Goal: Task Accomplishment & Management: Use online tool/utility

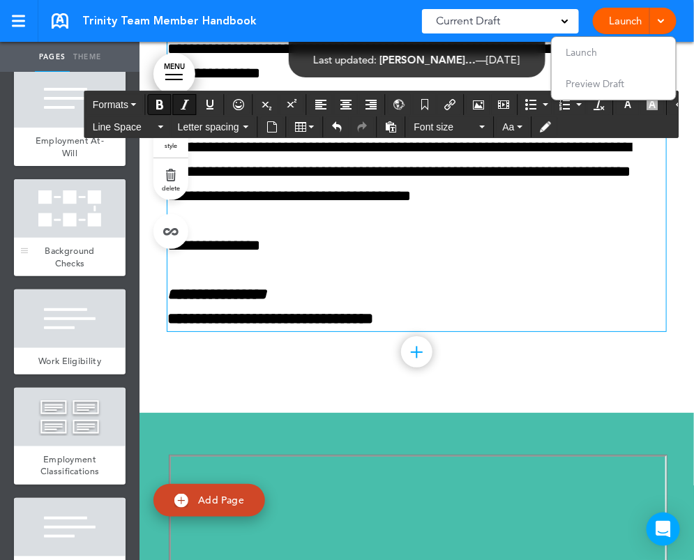
scroll to position [1326, 0]
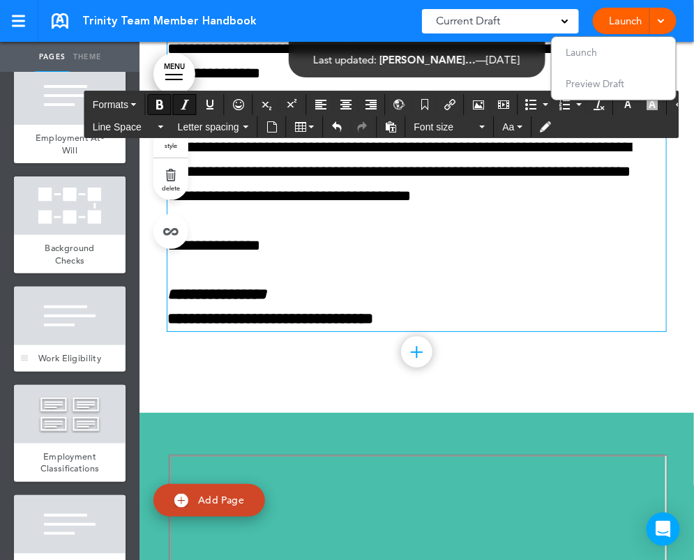
click at [75, 345] on div at bounding box center [70, 316] width 112 height 59
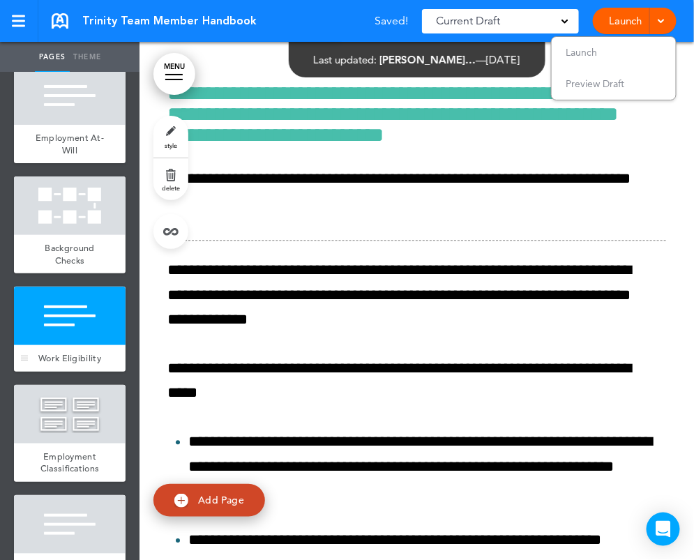
scroll to position [11155, 0]
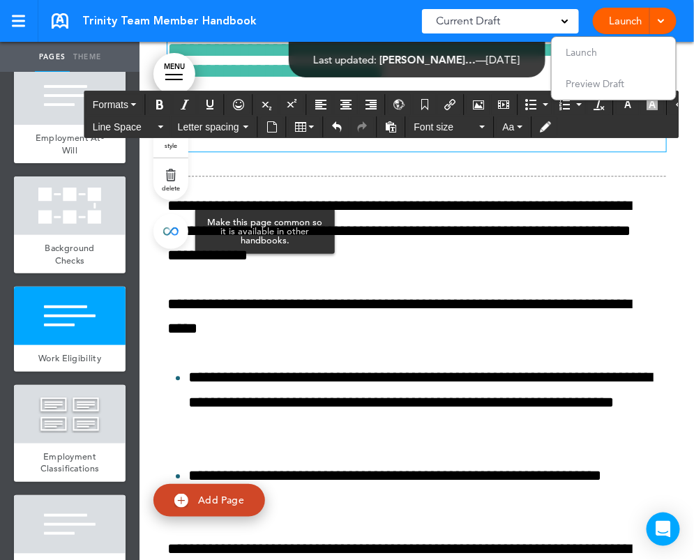
drag, startPoint x: 228, startPoint y: 232, endPoint x: 174, endPoint y: 230, distance: 54.5
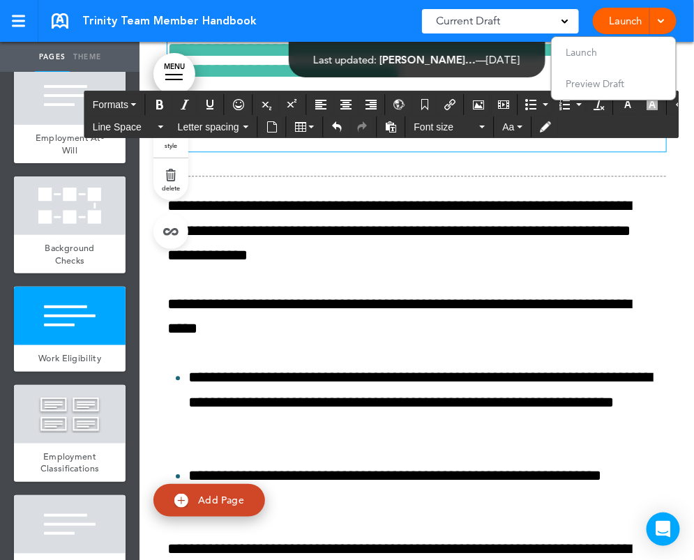
click at [546, 82] on h6 "**********" at bounding box center [411, 50] width 489 height 63
drag, startPoint x: 286, startPoint y: 247, endPoint x: 209, endPoint y: 246, distance: 76.8
click at [209, 82] on h6 "**********" at bounding box center [411, 50] width 489 height 63
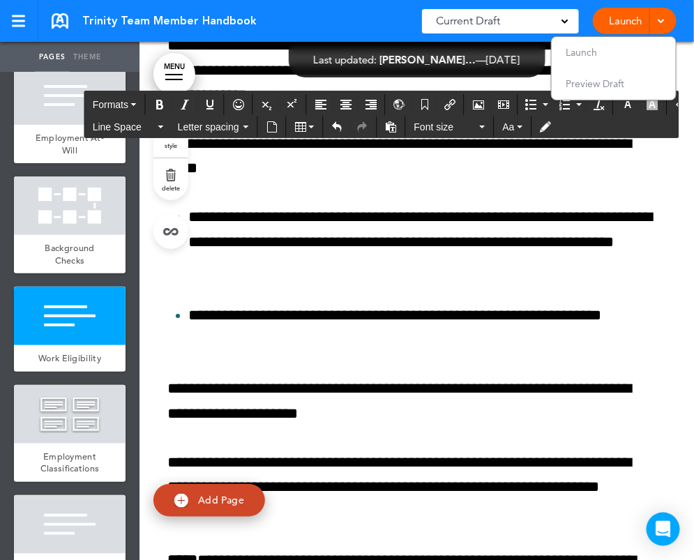
scroll to position [11435, 0]
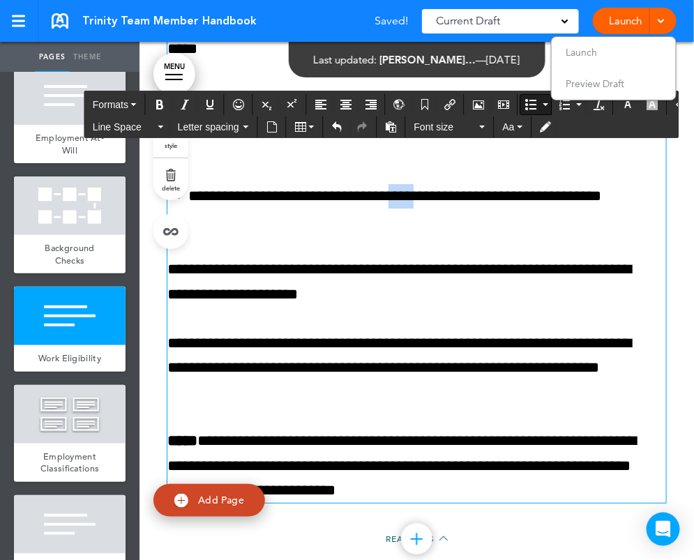
drag, startPoint x: 461, startPoint y: 402, endPoint x: 426, endPoint y: 410, distance: 35.2
click at [426, 233] on p "**********" at bounding box center [422, 208] width 468 height 49
drag, startPoint x: 467, startPoint y: 406, endPoint x: 418, endPoint y: 408, distance: 48.9
click at [418, 233] on p "**********" at bounding box center [422, 208] width 468 height 49
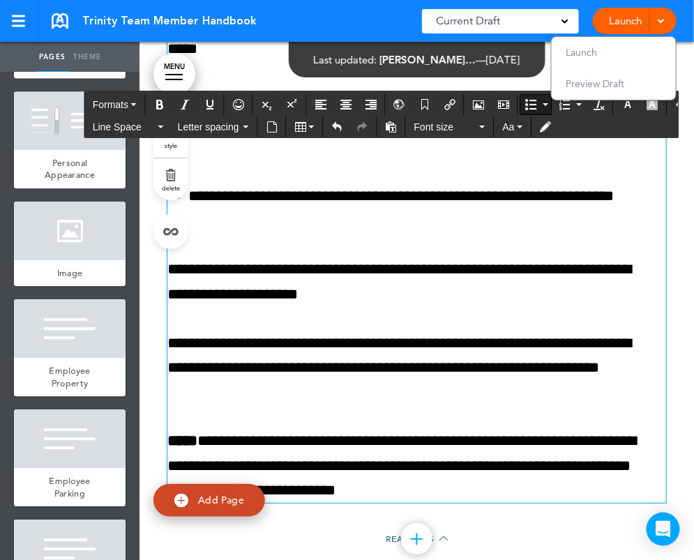
scroll to position [5932, 0]
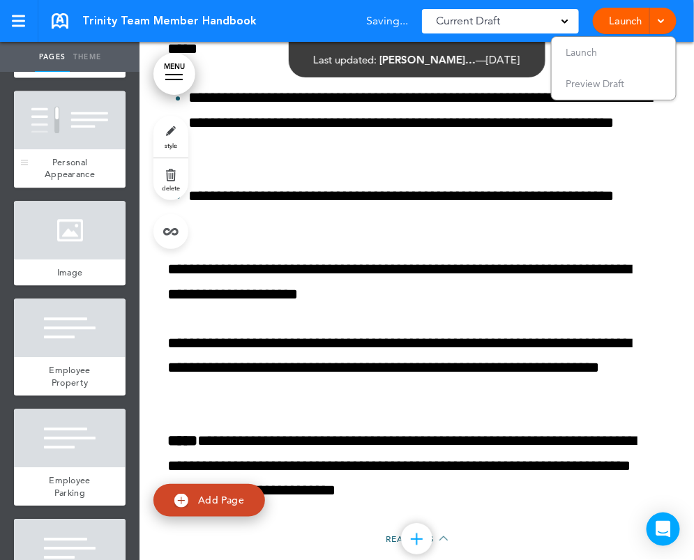
click at [75, 181] on span "Personal Appearance" at bounding box center [70, 168] width 50 height 24
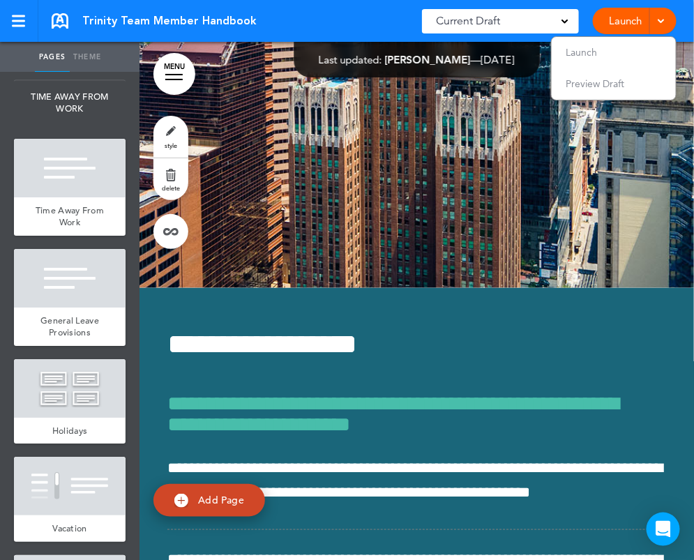
scroll to position [7607, 0]
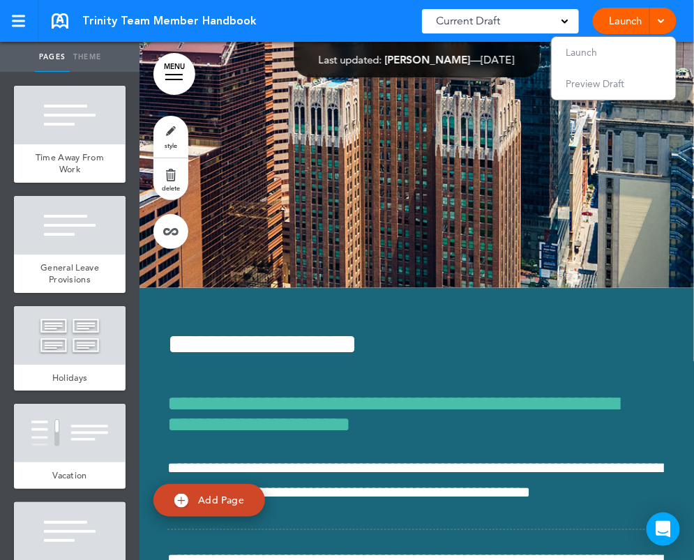
click at [73, 176] on span "Time Away From Work" at bounding box center [70, 163] width 68 height 24
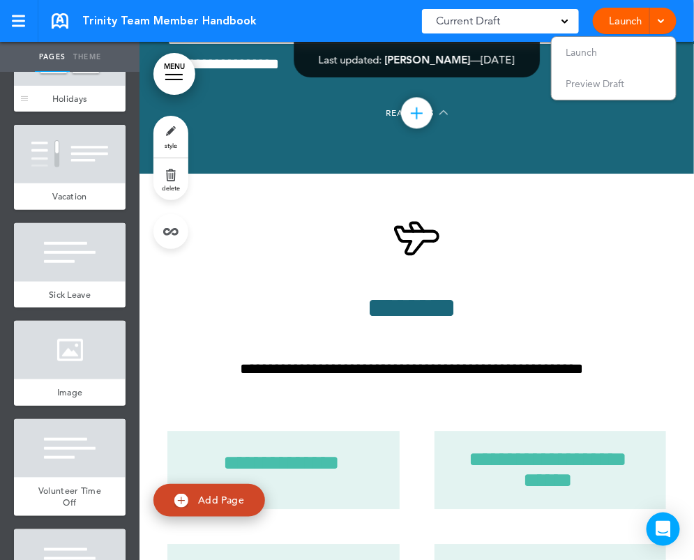
scroll to position [7956, 0]
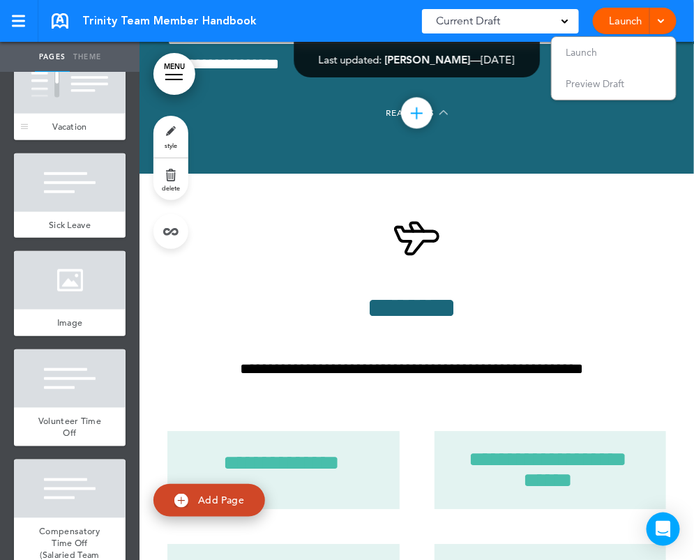
click at [66, 133] on span "Vacation" at bounding box center [69, 127] width 34 height 12
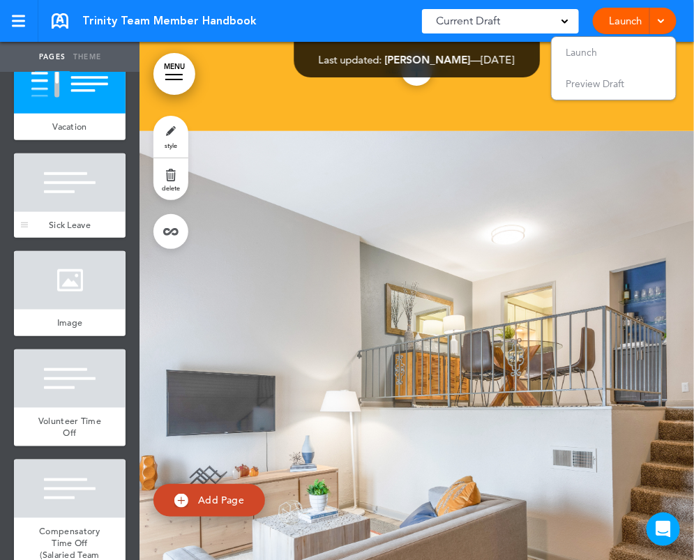
click at [56, 212] on div at bounding box center [70, 183] width 112 height 59
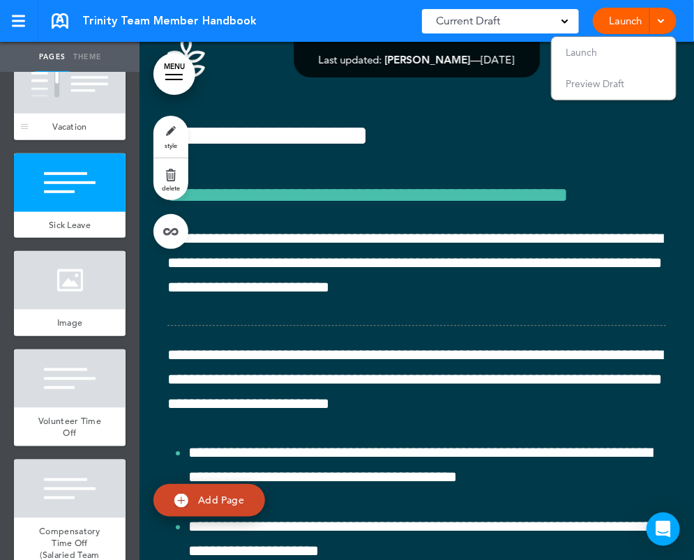
click at [83, 140] on div "Vacation" at bounding box center [70, 127] width 112 height 27
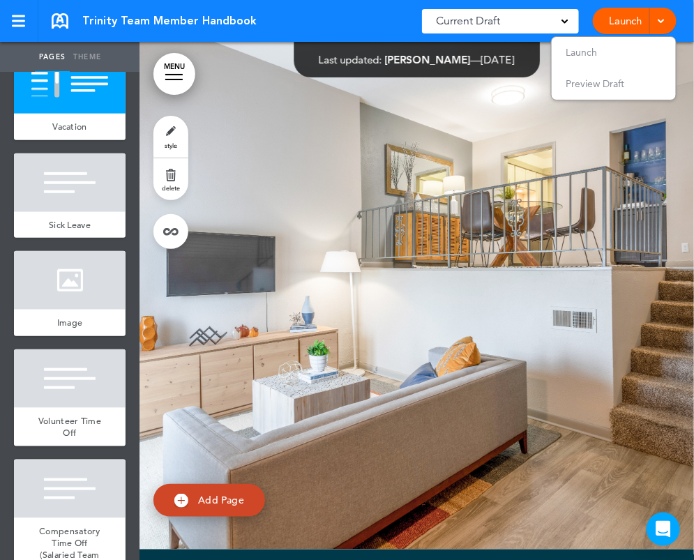
scroll to position [59923, 0]
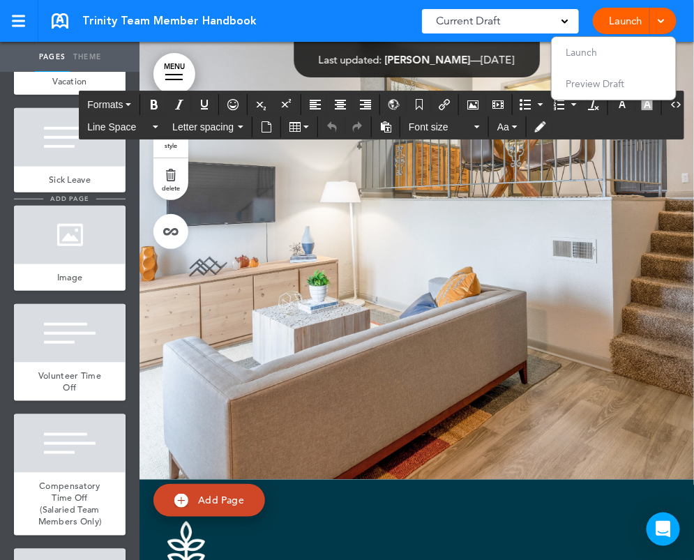
scroll to position [8026, 0]
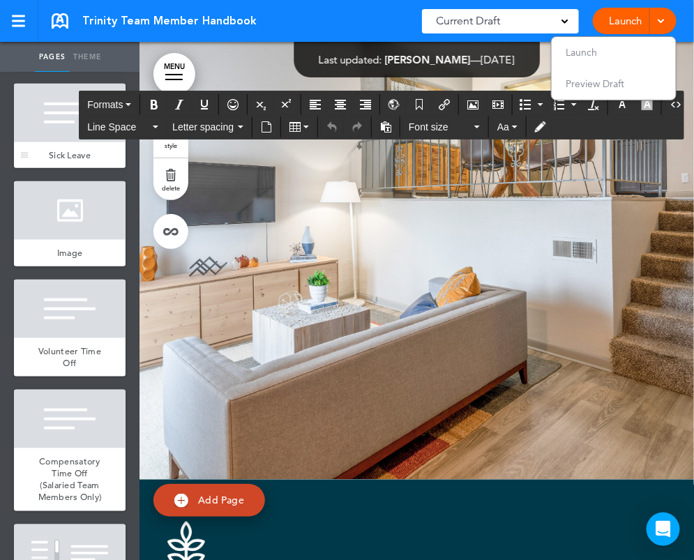
click at [88, 142] on div at bounding box center [70, 113] width 112 height 59
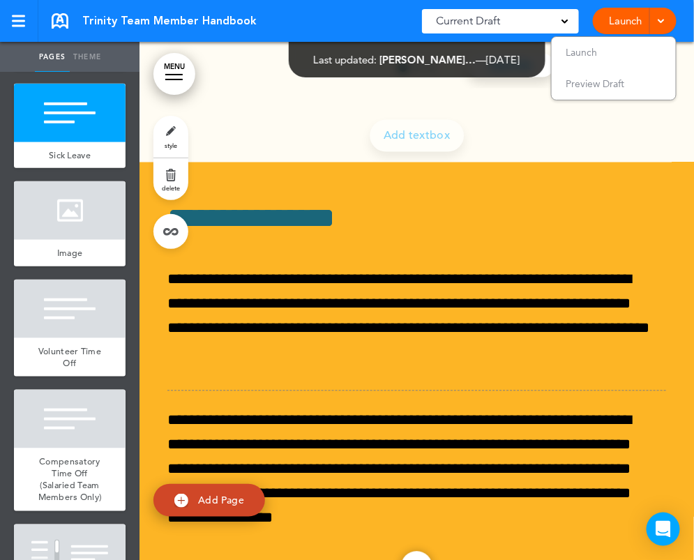
scroll to position [26639, 0]
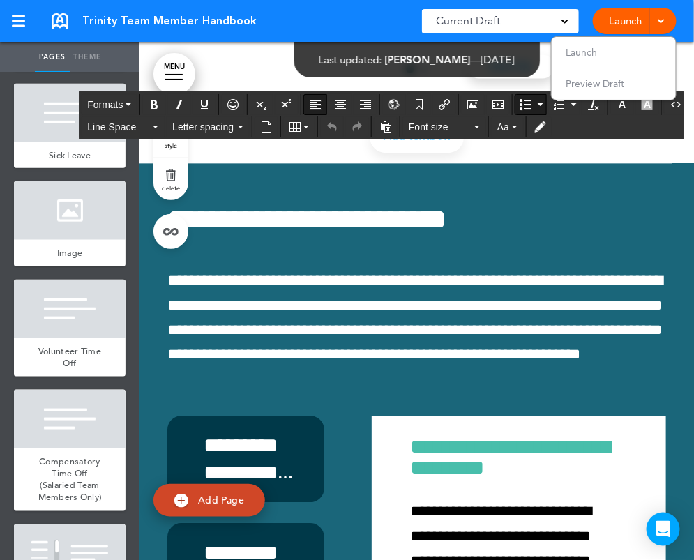
drag, startPoint x: 285, startPoint y: 303, endPoint x: 228, endPoint y: 287, distance: 58.8
drag, startPoint x: 285, startPoint y: 295, endPoint x: 200, endPoint y: 276, distance: 87.9
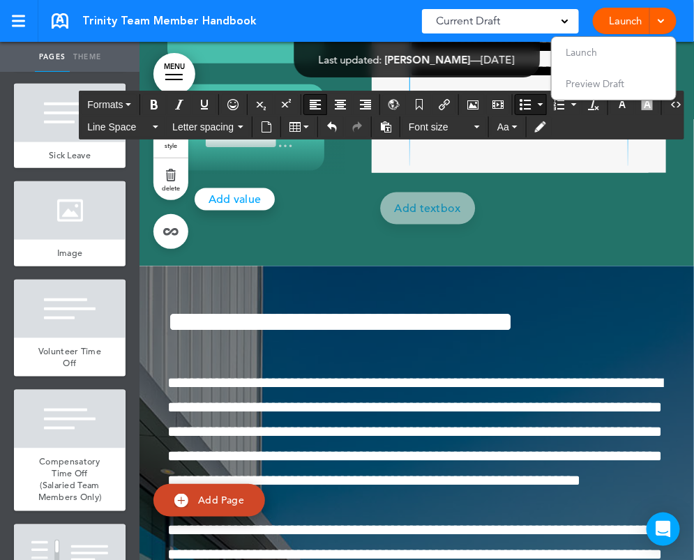
scroll to position [279, 0]
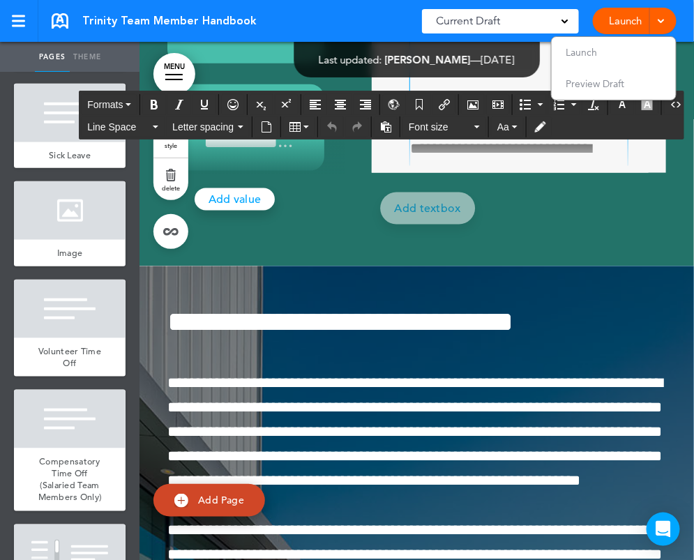
drag, startPoint x: 502, startPoint y: 449, endPoint x: 406, endPoint y: 427, distance: 98.0
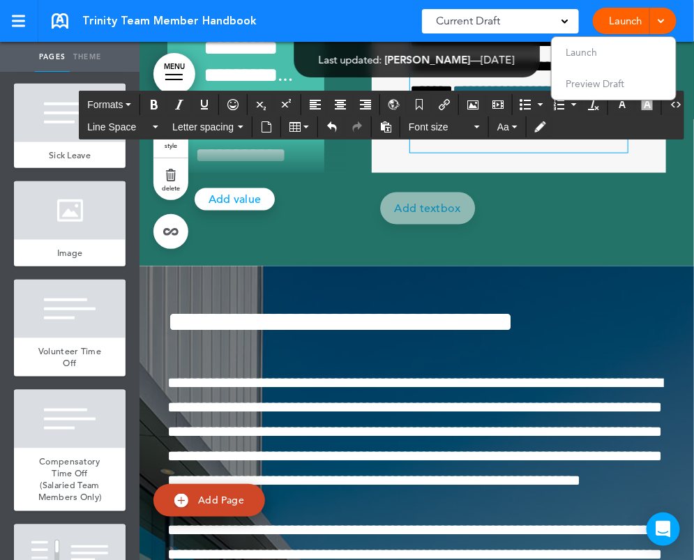
scroll to position [419, 0]
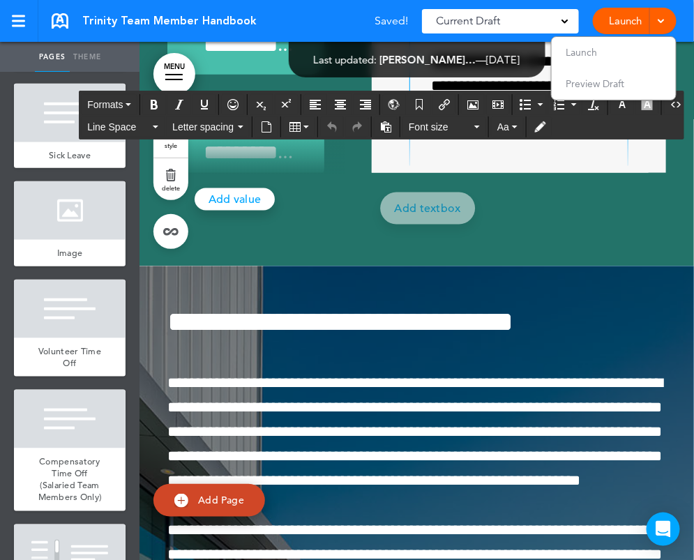
scroll to position [70, 0]
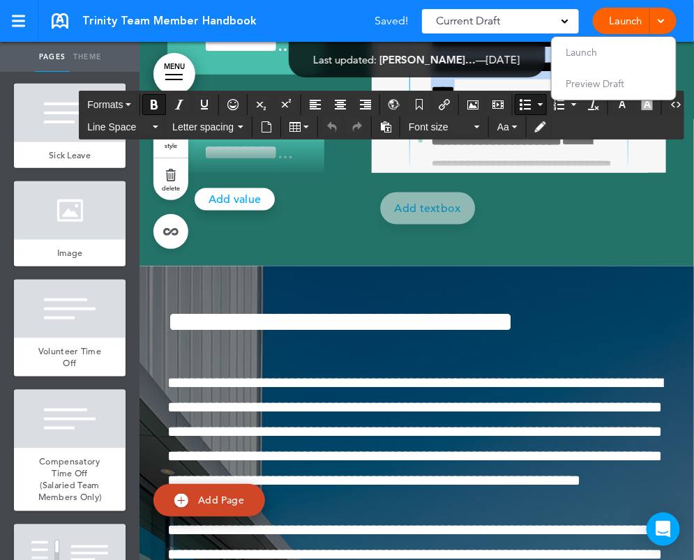
drag, startPoint x: 528, startPoint y: 489, endPoint x: 422, endPoint y: 428, distance: 122.6
click at [422, 380] on ul "**********" at bounding box center [519, 214] width 218 height 417
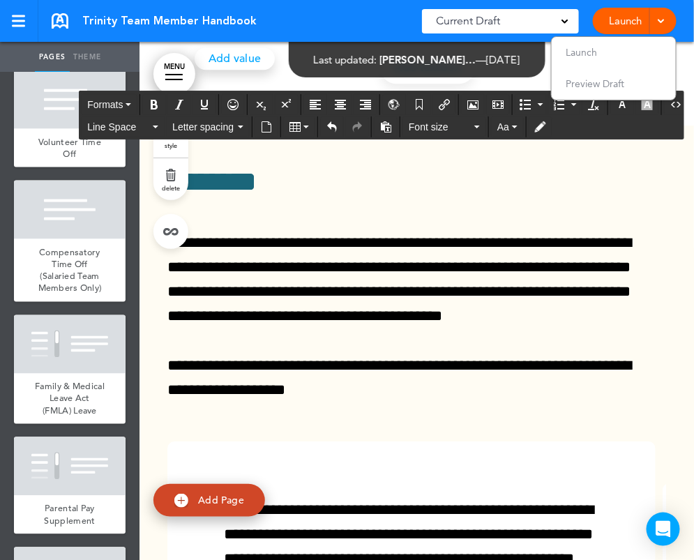
scroll to position [24417, 0]
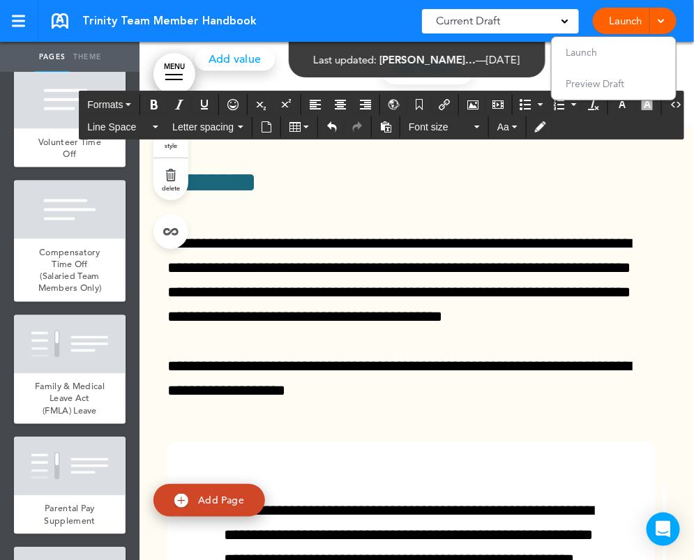
drag, startPoint x: 476, startPoint y: 415, endPoint x: 451, endPoint y: 344, distance: 74.8
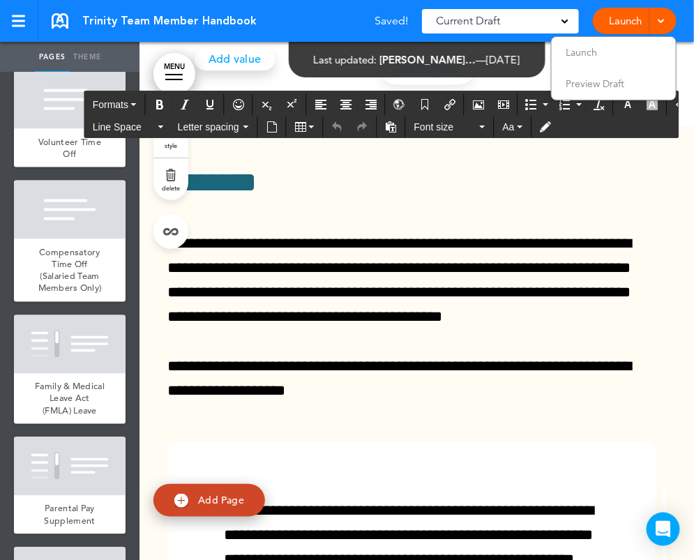
scroll to position [29, 0]
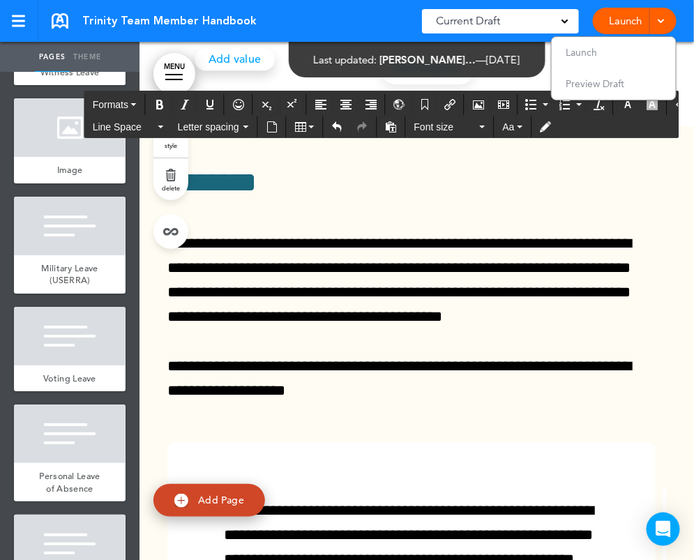
scroll to position [8933, 0]
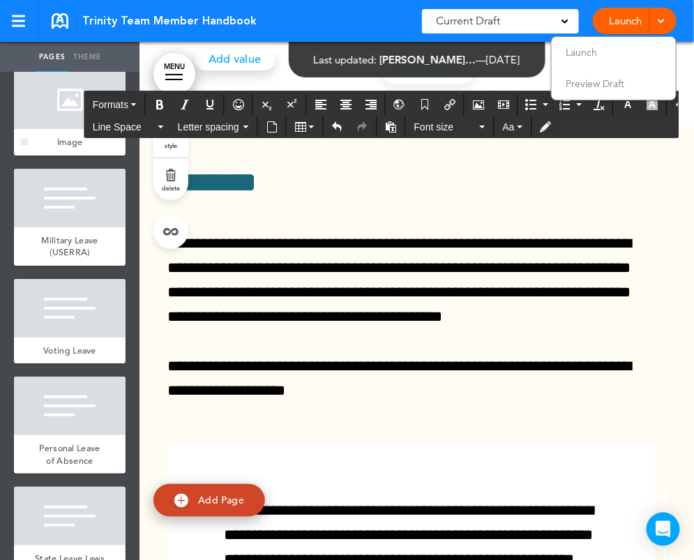
click at [76, 129] on div at bounding box center [70, 99] width 112 height 59
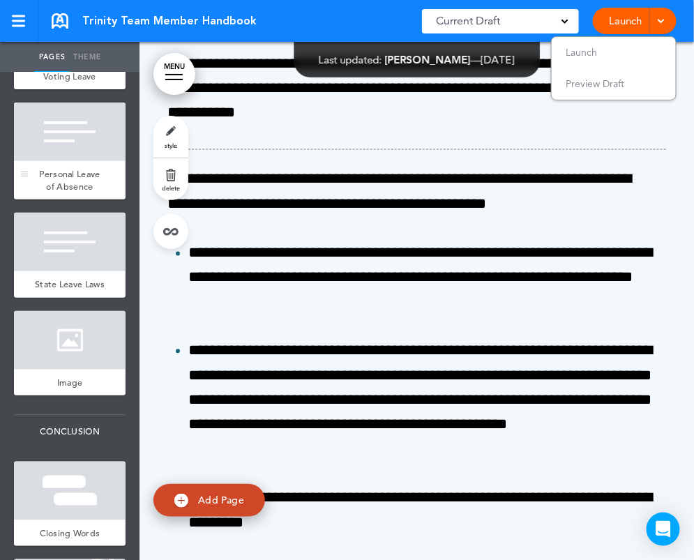
scroll to position [9212, 0]
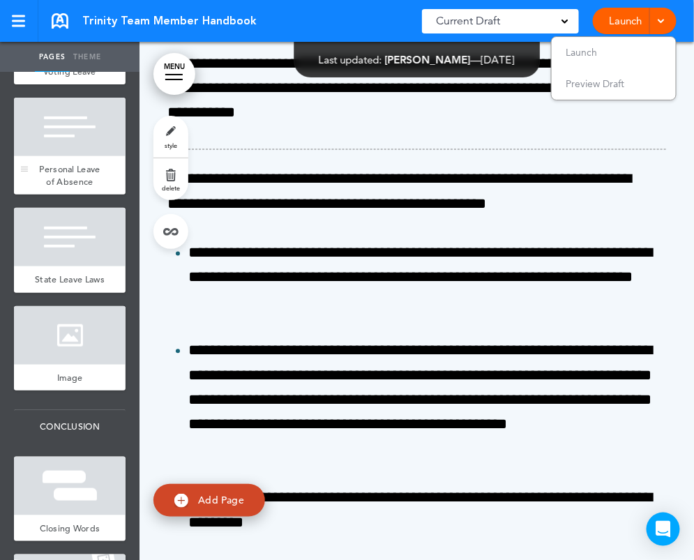
click at [73, 188] on span "Personal Leave of Absence" at bounding box center [69, 175] width 61 height 24
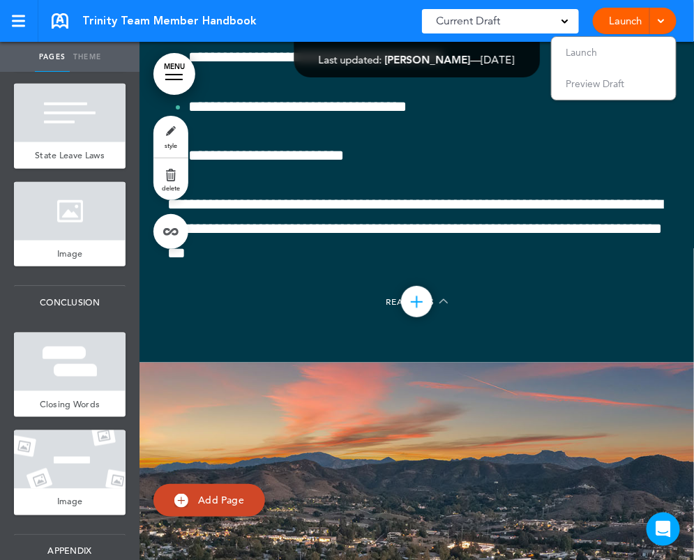
scroll to position [9351, 0]
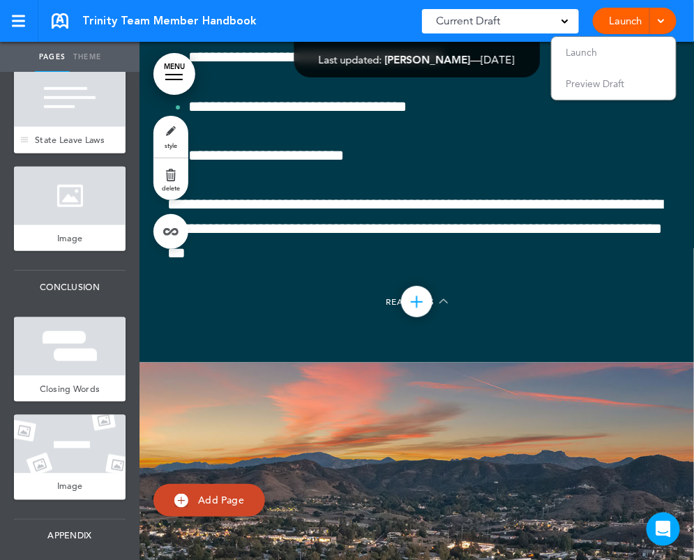
click at [64, 127] on div at bounding box center [70, 97] width 112 height 59
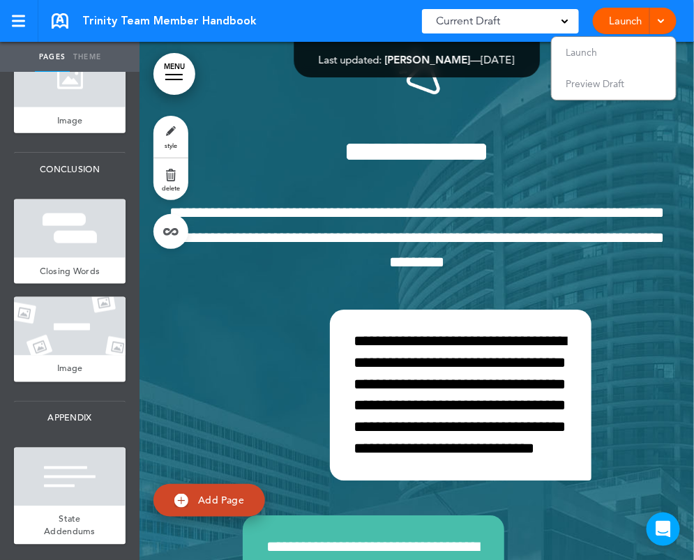
scroll to position [9491, 0]
click at [61, 107] on div at bounding box center [70, 78] width 112 height 59
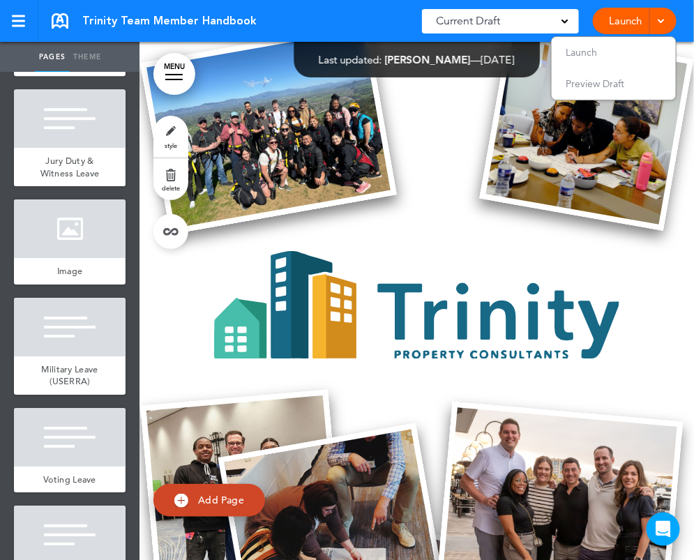
scroll to position [8584, 0]
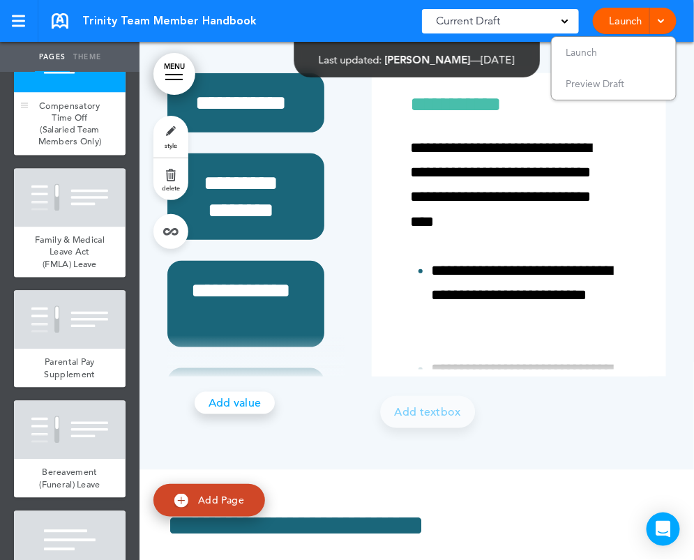
scroll to position [8374, 0]
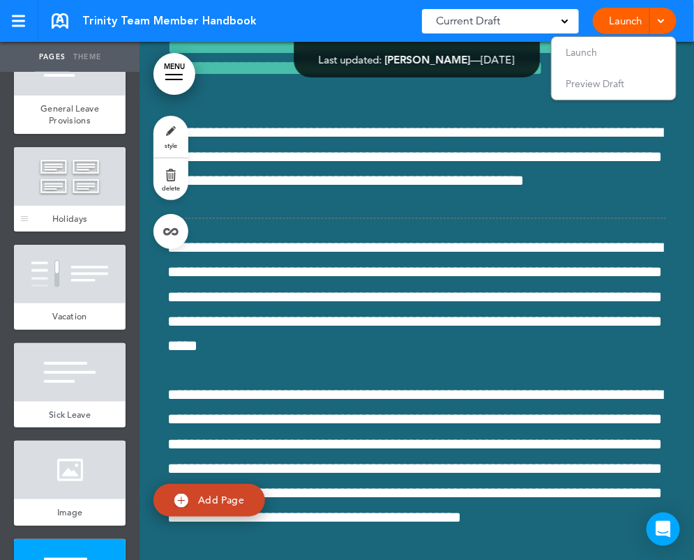
scroll to position [7746, 0]
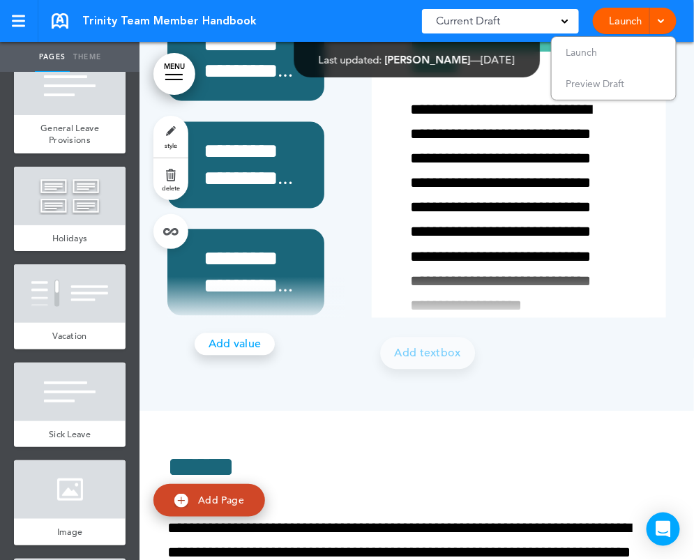
scroll to position [27837, 0]
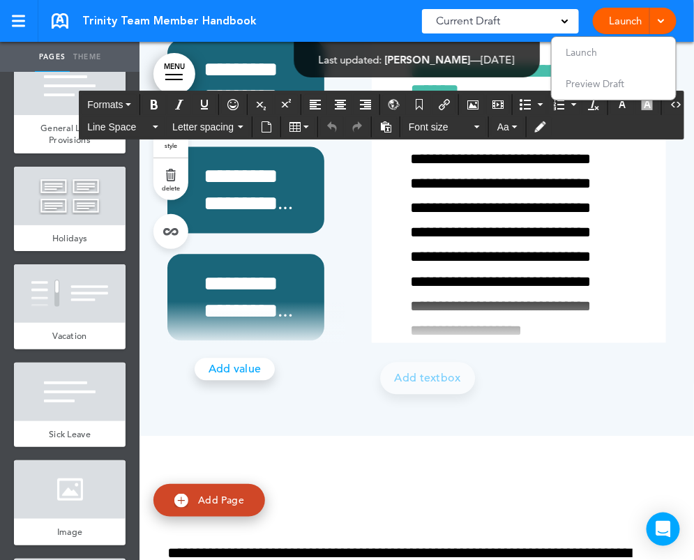
drag, startPoint x: 631, startPoint y: 216, endPoint x: 375, endPoint y: 209, distance: 255.5
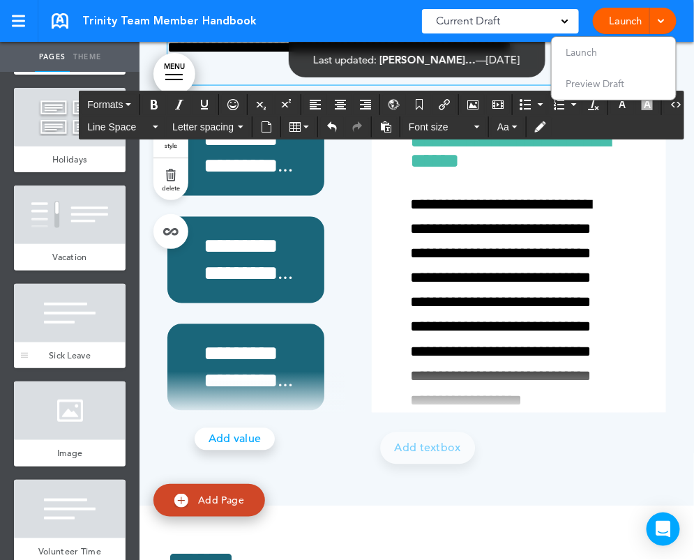
scroll to position [7956, 0]
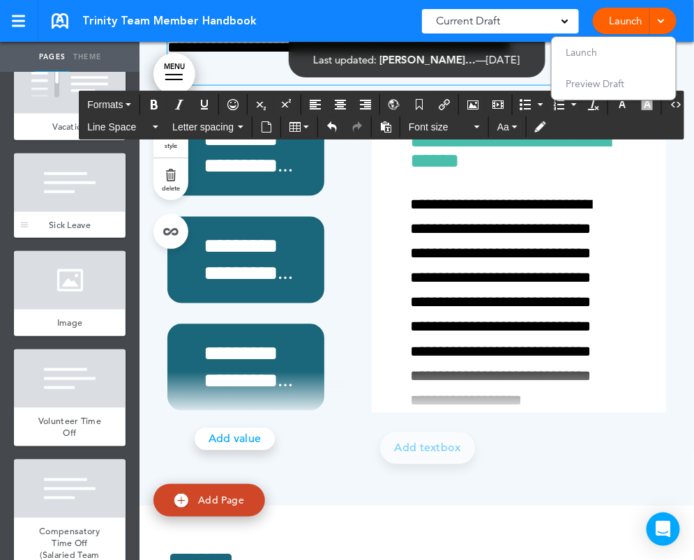
click at [70, 231] on span "Sick Leave" at bounding box center [70, 225] width 42 height 12
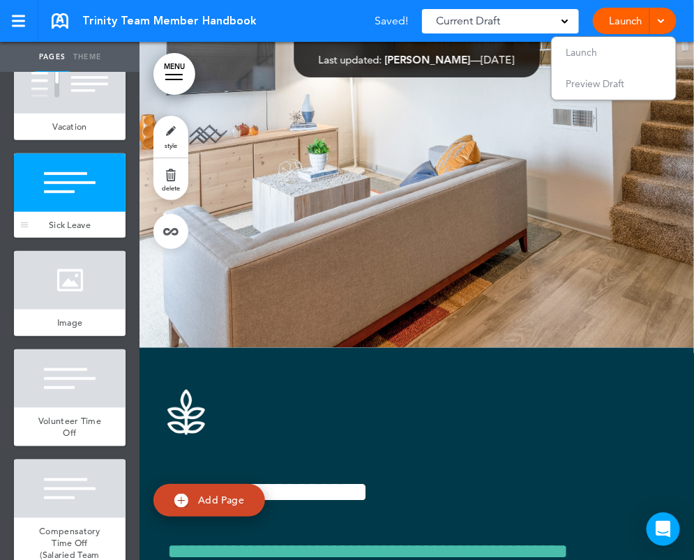
scroll to position [60412, 0]
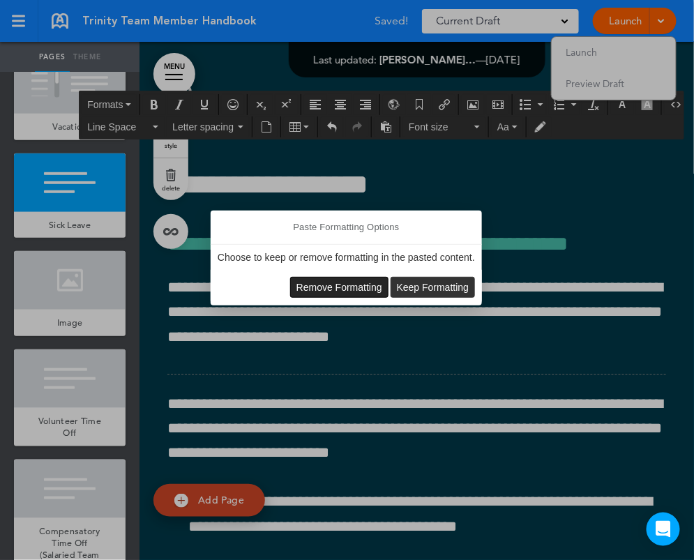
click at [339, 288] on span "Remove Formatting" at bounding box center [340, 287] width 86 height 11
